Goal: Task Accomplishment & Management: Complete application form

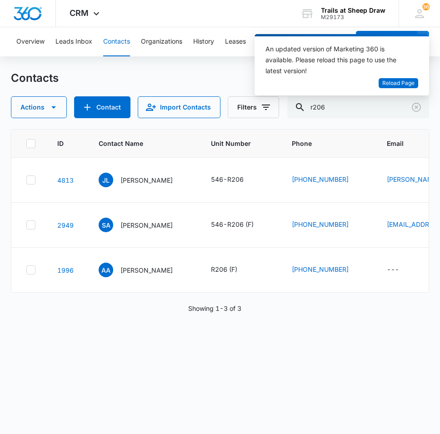
drag, startPoint x: 370, startPoint y: 110, endPoint x: 223, endPoint y: 109, distance: 146.7
click at [223, 109] on div "Actions Contact Import Contacts Filters r206" at bounding box center [220, 107] width 418 height 22
type input "i302"
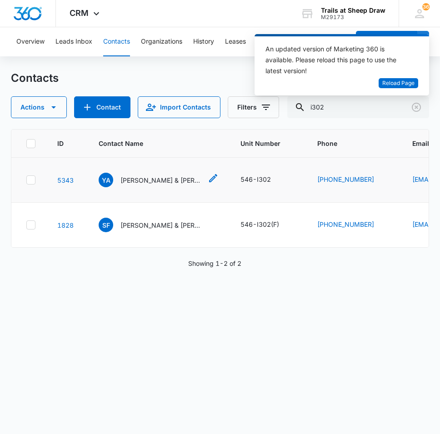
click at [153, 180] on p "[PERSON_NAME] & [PERSON_NAME]" at bounding box center [161, 180] width 82 height 10
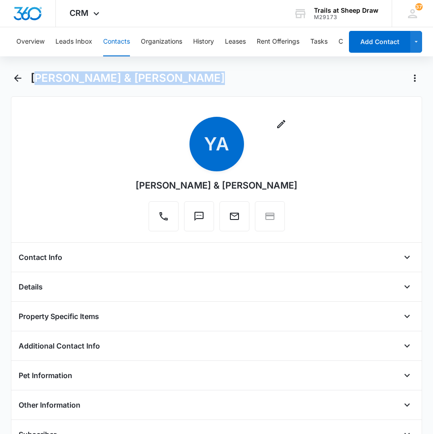
drag, startPoint x: 196, startPoint y: 79, endPoint x: 35, endPoint y: 87, distance: 161.4
click at [35, 87] on div "[PERSON_NAME] & [PERSON_NAME]" at bounding box center [216, 83] width 411 height 25
drag, startPoint x: 35, startPoint y: 87, endPoint x: 227, endPoint y: 87, distance: 192.1
click at [227, 87] on div "[PERSON_NAME] & [PERSON_NAME]" at bounding box center [216, 83] width 411 height 25
copy h1 "[PERSON_NAME] & [PERSON_NAME]"
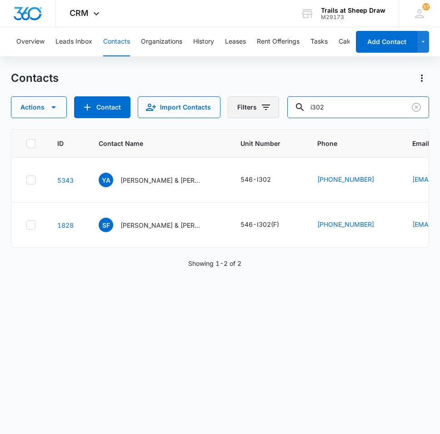
drag, startPoint x: 341, startPoint y: 99, endPoint x: 267, endPoint y: 104, distance: 73.8
click at [267, 104] on div "Actions Contact Import Contacts Filters i302" at bounding box center [220, 107] width 418 height 22
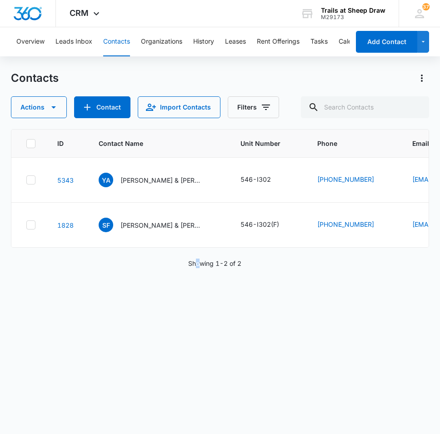
click at [198, 337] on div "ID Contact Name Unit Number Phone Email Last History Assigned To Contact Type C…" at bounding box center [220, 275] width 418 height 293
click at [193, 374] on div "ID Contact Name Unit Number Phone Email Last History Assigned To Contact Type C…" at bounding box center [220, 275] width 418 height 293
click at [114, 46] on button "Contacts" at bounding box center [116, 41] width 27 height 29
click at [383, 104] on input "text" at bounding box center [365, 107] width 128 height 22
type input "j205"
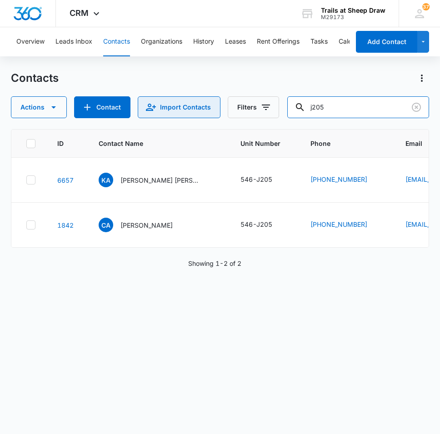
drag, startPoint x: 359, startPoint y: 113, endPoint x: 197, endPoint y: 100, distance: 162.6
click at [197, 100] on div "Actions Contact Import Contacts Filters j205" at bounding box center [220, 107] width 418 height 22
type input "jason payne"
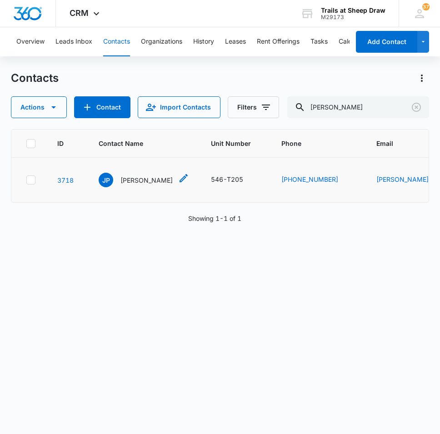
click at [148, 182] on p "Jason Payne" at bounding box center [146, 180] width 52 height 10
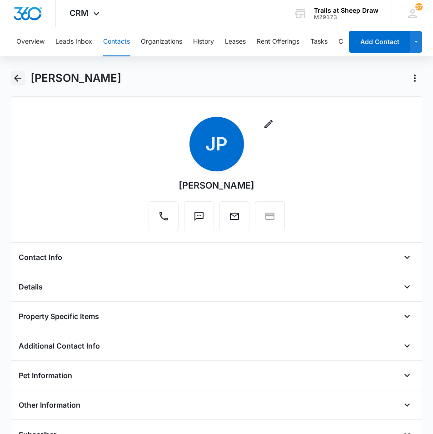
click at [16, 79] on icon "Back" at bounding box center [17, 77] width 7 height 7
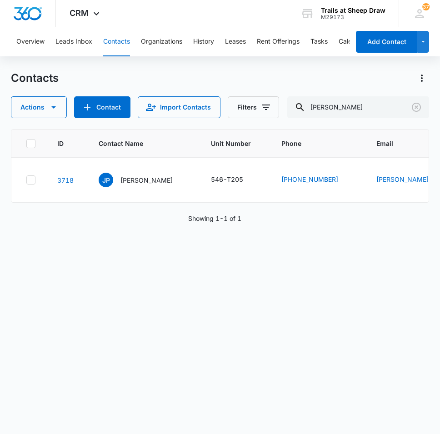
drag, startPoint x: 218, startPoint y: 306, endPoint x: 222, endPoint y: 302, distance: 4.8
click at [218, 306] on div "ID Contact Name Unit Number Phone Email Last History Assigned To Contact Type C…" at bounding box center [220, 275] width 418 height 293
click at [147, 378] on div "ID Contact Name Unit Number Phone Email Last History Assigned To Contact Type C…" at bounding box center [220, 275] width 418 height 293
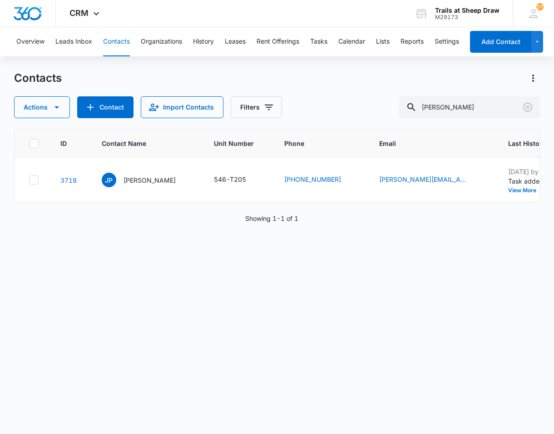
click at [439, 316] on div "ID Contact Name Unit Number Phone Email Last History Assigned To Contact Type C…" at bounding box center [277, 275] width 526 height 293
drag, startPoint x: 500, startPoint y: 109, endPoint x: 348, endPoint y: 106, distance: 151.7
click at [348, 106] on div "Actions Contact Import Contacts Filters jason payne" at bounding box center [277, 107] width 526 height 22
type input "c101"
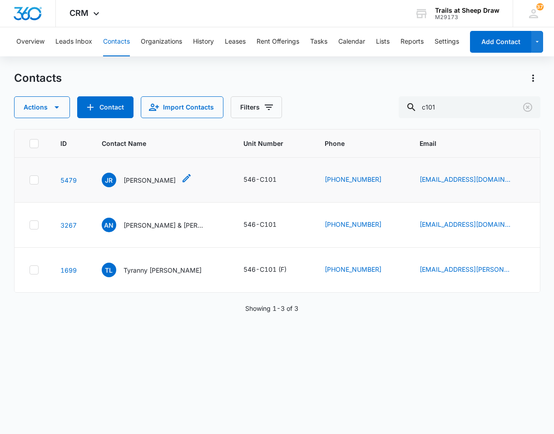
click at [158, 181] on p "Jerelyn Rhodes" at bounding box center [150, 180] width 52 height 10
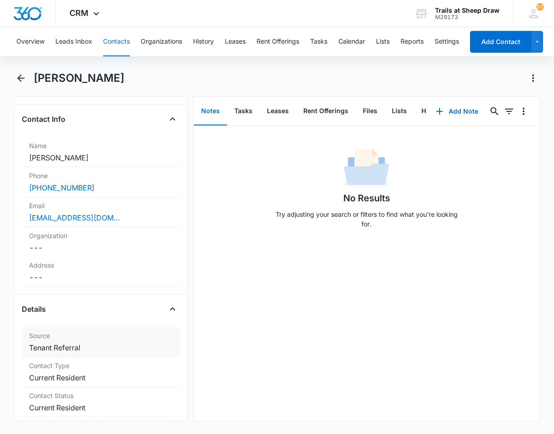
scroll to position [182, 0]
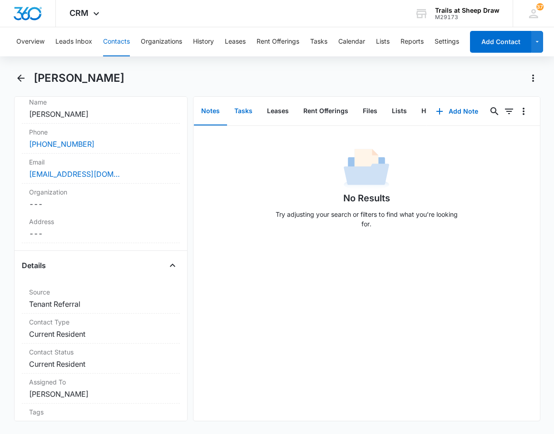
click at [251, 111] on button "Tasks" at bounding box center [243, 111] width 33 height 28
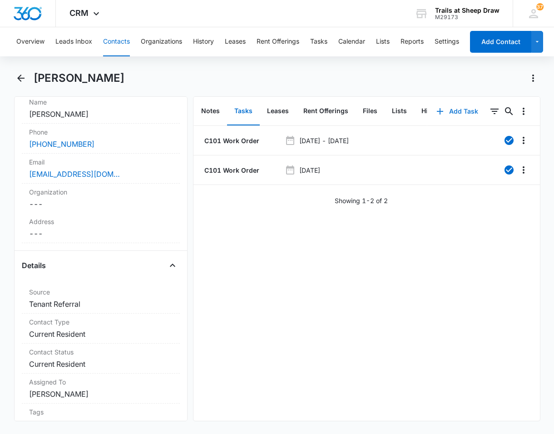
click at [439, 112] on button "Add Task" at bounding box center [457, 111] width 60 height 22
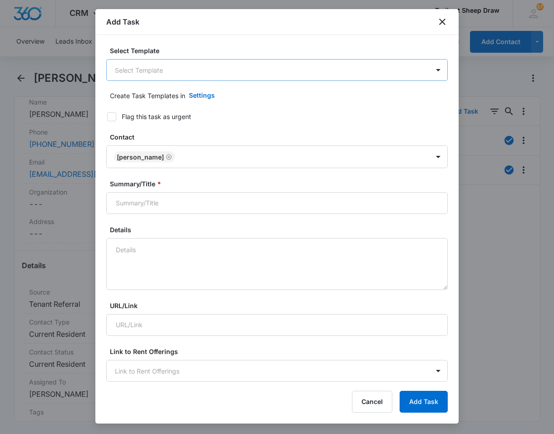
click at [183, 68] on body "CRM Apps Reputation Websites Forms CRM Email Social Content Ads Intelligence Fi…" at bounding box center [277, 217] width 554 height 434
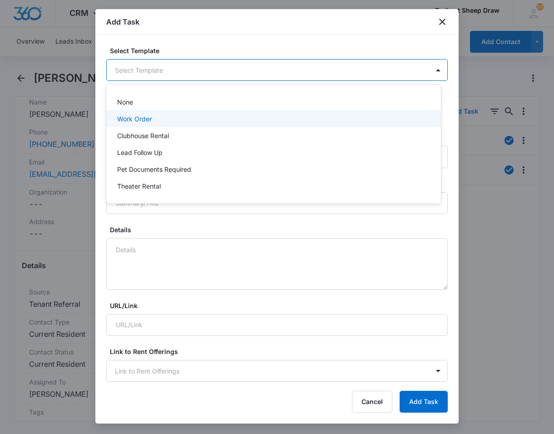
click at [178, 123] on div "Work Order" at bounding box center [272, 119] width 311 height 10
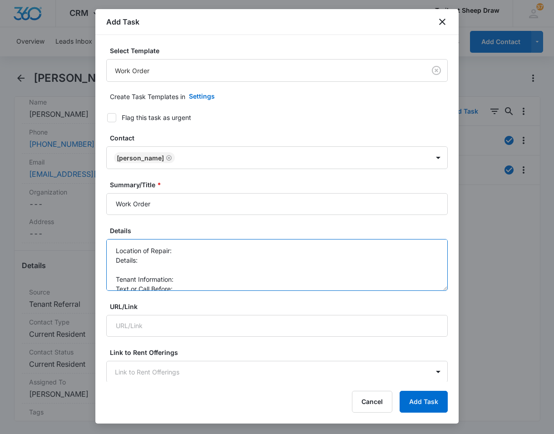
click at [181, 253] on textarea "Location of Repair: Details: Tenant Information: Text or Call Before:" at bounding box center [276, 265] width 341 height 52
click at [153, 264] on textarea "Location of Repair: Patio Details: Tenant Information: Text or Call Before:" at bounding box center [276, 265] width 341 height 52
click at [179, 280] on textarea "Location of Repair: Patio Details: Wasps nest Tenant Information: Text or Call …" at bounding box center [276, 265] width 341 height 52
click at [204, 281] on textarea "Location of Repair: Patio Details: Wasp's nest Tenant Information: 970 Text or …" at bounding box center [276, 265] width 341 height 52
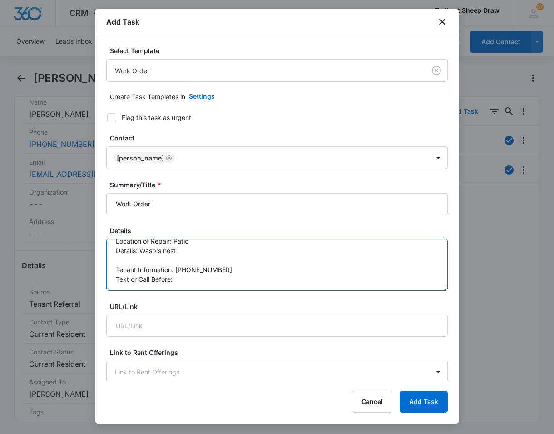
click at [178, 281] on textarea "Location of Repair: Patio Details: Wasp's nest Tenant Information: 970-302-8232…" at bounding box center [276, 265] width 341 height 52
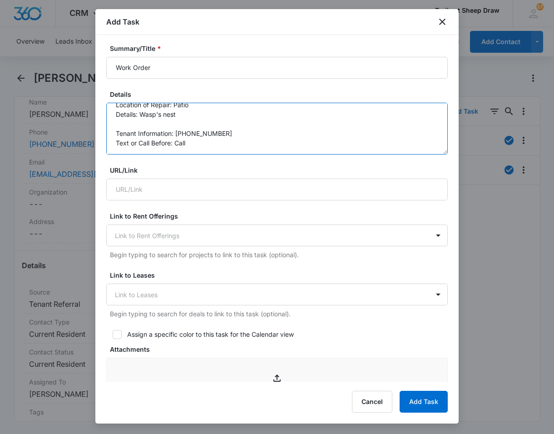
scroll to position [182, 0]
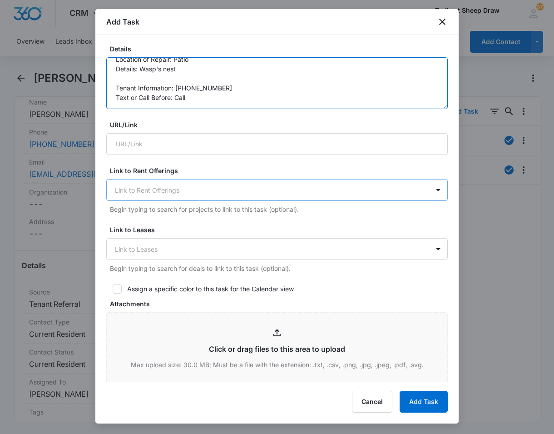
type textarea "Location of Repair: Patio Details: Wasp's nest Tenant Information: 970-302-8232…"
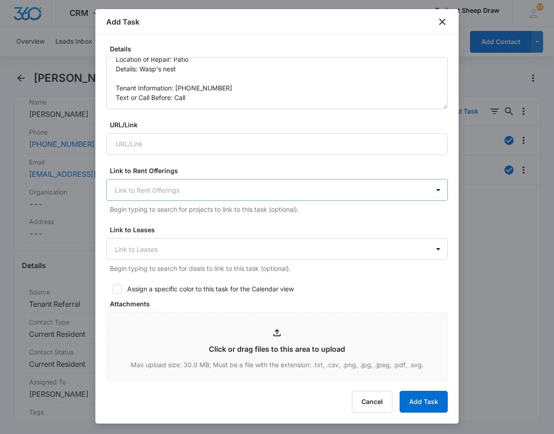
click at [234, 183] on div "Link to Rent Offerings" at bounding box center [268, 190] width 322 height 20
click at [238, 191] on div at bounding box center [271, 189] width 313 height 11
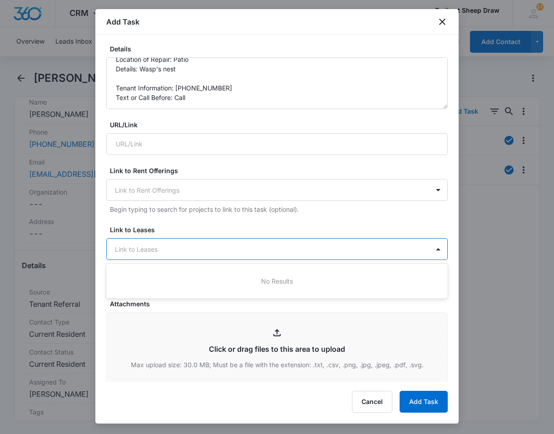
click at [257, 252] on div at bounding box center [271, 248] width 313 height 11
click at [258, 250] on div at bounding box center [271, 248] width 313 height 11
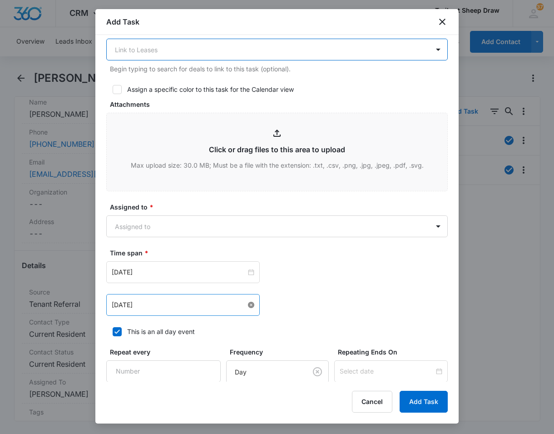
scroll to position [409, 0]
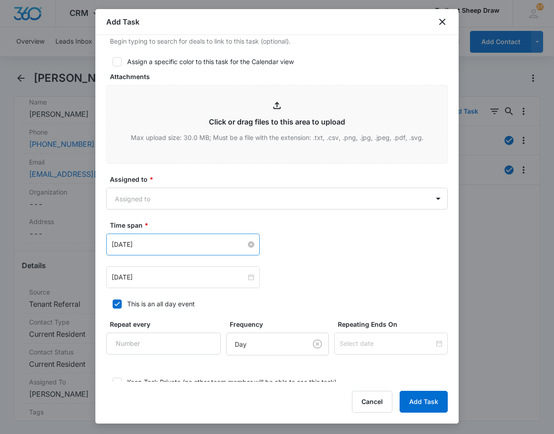
click at [219, 245] on input "Mar 9, 2023" at bounding box center [179, 244] width 134 height 10
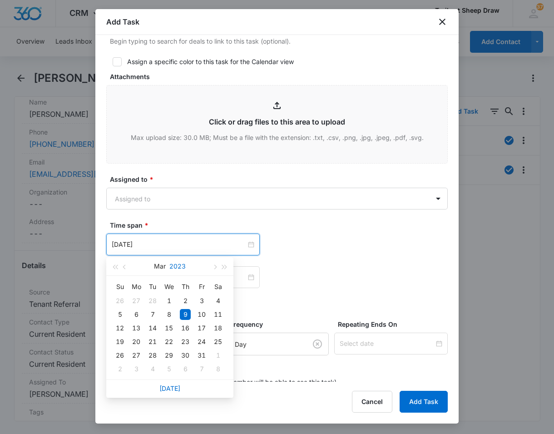
click at [184, 267] on button "2023" at bounding box center [177, 266] width 16 height 18
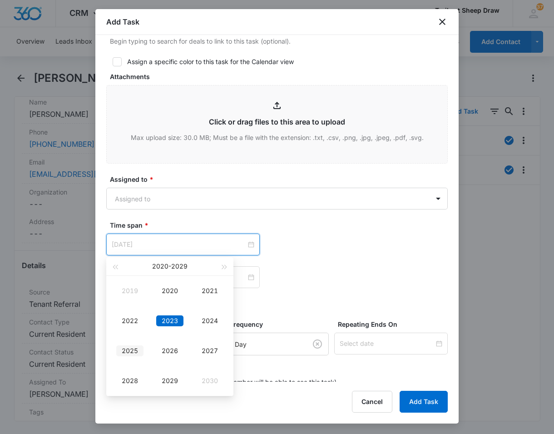
click at [123, 350] on div "2025" at bounding box center [129, 350] width 27 height 11
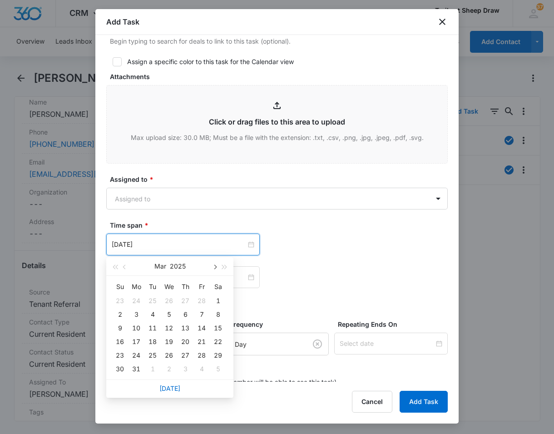
click at [216, 267] on span "button" at bounding box center [214, 267] width 5 height 5
click at [216, 267] on button "button" at bounding box center [214, 266] width 10 height 18
click at [217, 267] on button "button" at bounding box center [214, 266] width 10 height 18
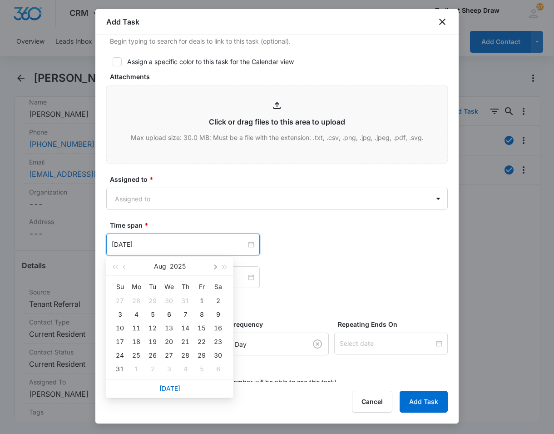
click at [217, 267] on button "button" at bounding box center [214, 266] width 10 height 18
type input "Sep 5, 2025"
click at [203, 301] on div "5" at bounding box center [201, 300] width 11 height 11
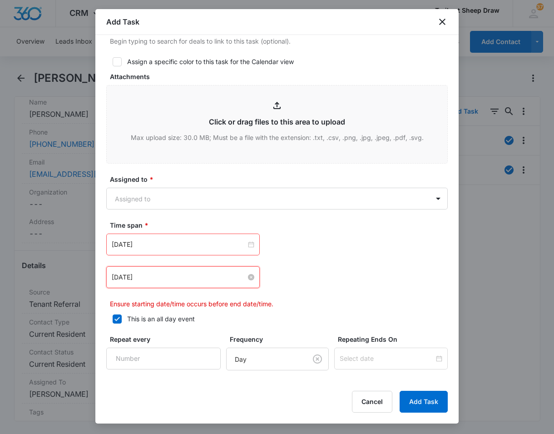
click at [191, 282] on div "Mar 9, 2023" at bounding box center [182, 277] width 153 height 22
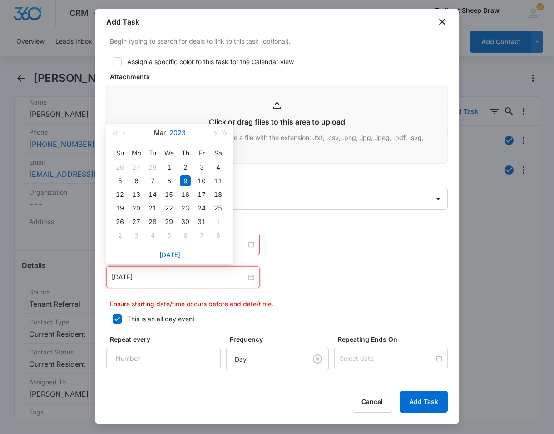
click at [183, 134] on button "2023" at bounding box center [177, 133] width 16 height 18
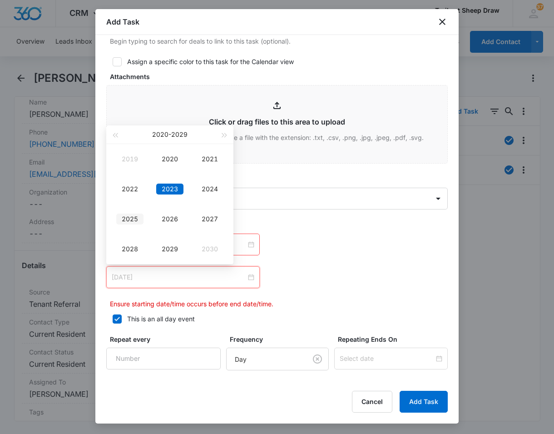
click at [137, 225] on td "2025" at bounding box center [130, 219] width 40 height 30
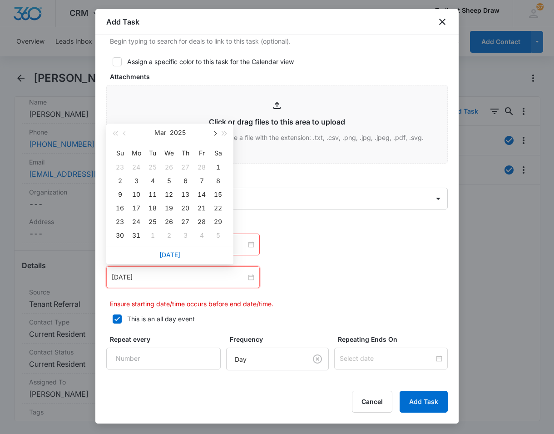
click at [213, 134] on span "button" at bounding box center [214, 133] width 5 height 5
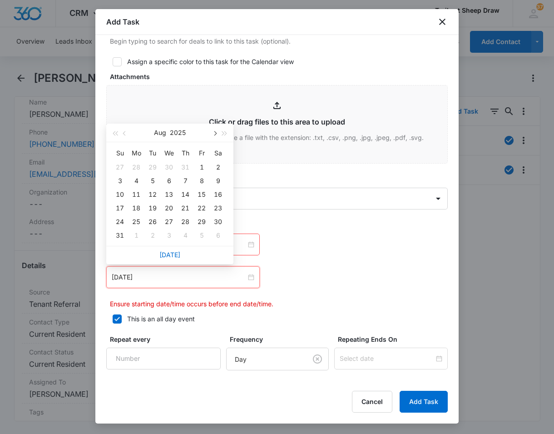
click at [213, 134] on span "button" at bounding box center [214, 133] width 5 height 5
type input "Sep 5, 2025"
click at [202, 168] on div "5" at bounding box center [201, 167] width 11 height 11
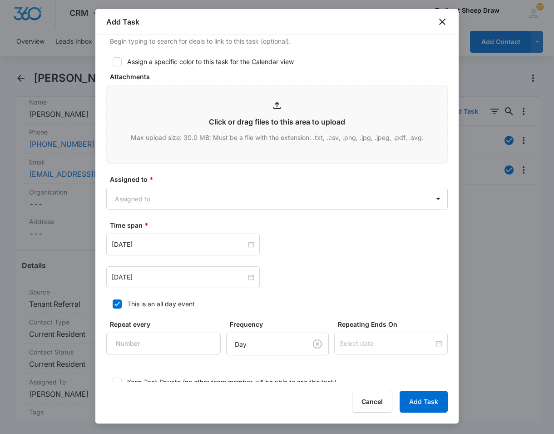
click at [294, 266] on div "Sep 5, 2025 Sep 2025 Su Mo Tu We Th Fr Sa 31 1 2 3 4 5 6 7 8 9 10 11 12 13 14 1…" at bounding box center [276, 260] width 341 height 54
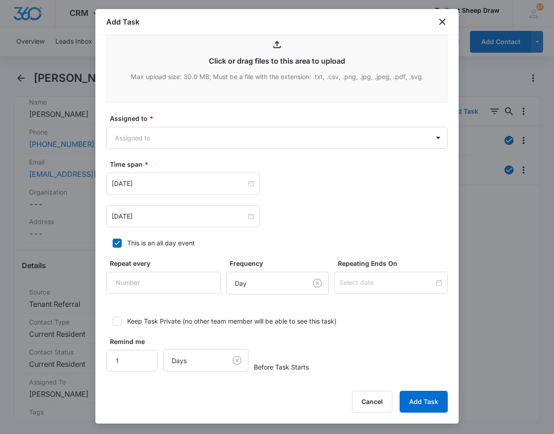
scroll to position [470, 0]
click at [420, 408] on button "Add Task" at bounding box center [424, 401] width 48 height 22
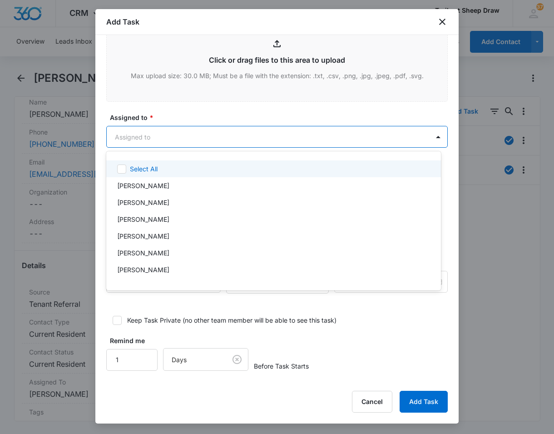
drag, startPoint x: 279, startPoint y: 140, endPoint x: 279, endPoint y: 145, distance: 5.0
click at [280, 140] on body "CRM Apps Reputation Websites Forms CRM Email Social Content Ads Intelligence Fi…" at bounding box center [277, 217] width 554 height 434
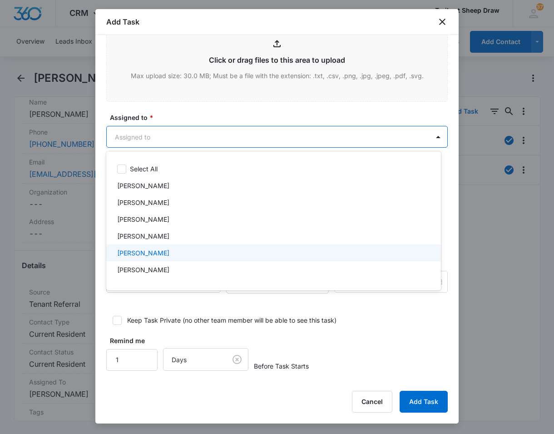
click at [172, 251] on div "Edgar Jimenez" at bounding box center [272, 253] width 311 height 10
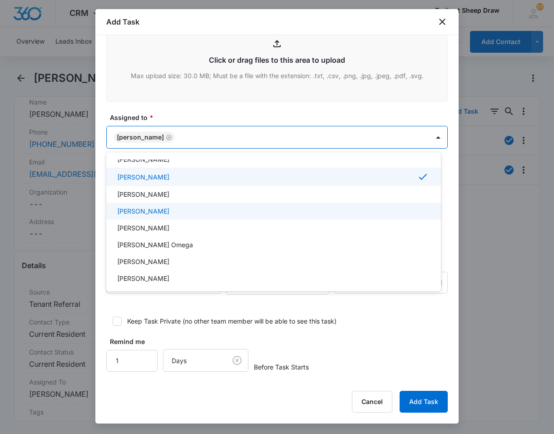
scroll to position [91, 0]
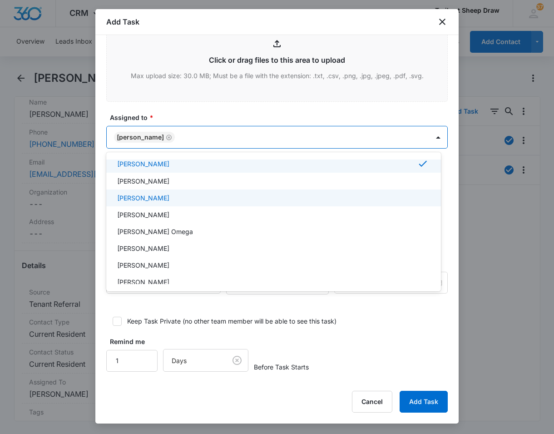
click at [206, 199] on div "Ethan Esparza-Escobar" at bounding box center [272, 198] width 311 height 10
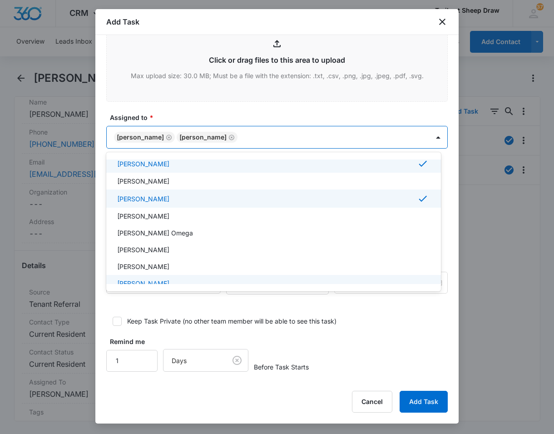
click at [421, 404] on div at bounding box center [277, 217] width 554 height 434
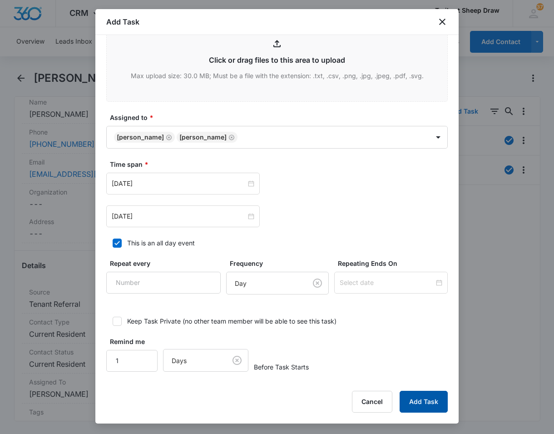
drag, startPoint x: 417, startPoint y: 401, endPoint x: 428, endPoint y: 392, distance: 14.8
click at [417, 402] on button "Add Task" at bounding box center [424, 401] width 48 height 22
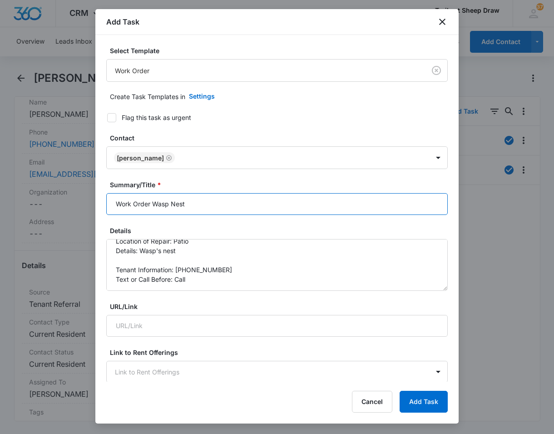
type input "Work Order Wasp Nest"
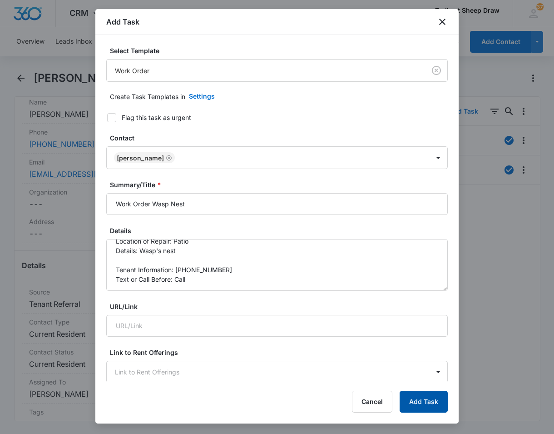
click at [424, 395] on button "Add Task" at bounding box center [424, 401] width 48 height 22
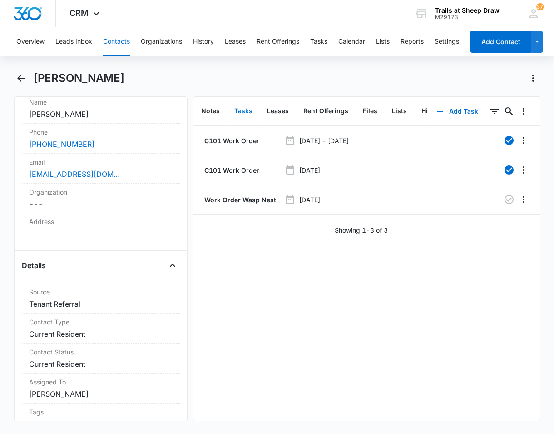
click at [211, 405] on div "C101 Work Order Sep 9, 2024 - Sep 13, 2024 C101 Work Order Oct 2, 2024 Work Ord…" at bounding box center [366, 273] width 346 height 295
click at [22, 75] on icon "Back" at bounding box center [20, 78] width 11 height 11
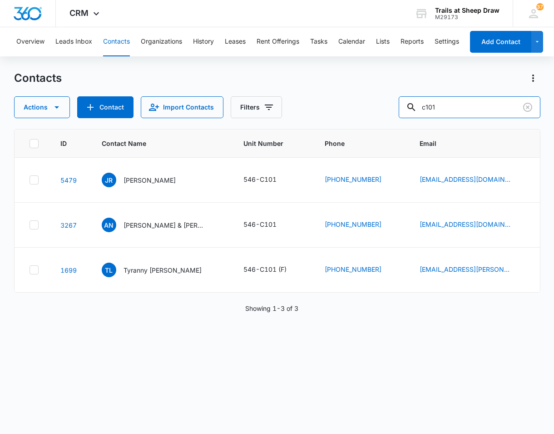
drag, startPoint x: 478, startPoint y: 109, endPoint x: 349, endPoint y: 109, distance: 129.0
click at [349, 109] on div "Actions Contact Import Contacts Filters c101" at bounding box center [277, 107] width 526 height 22
